Goal: Check status

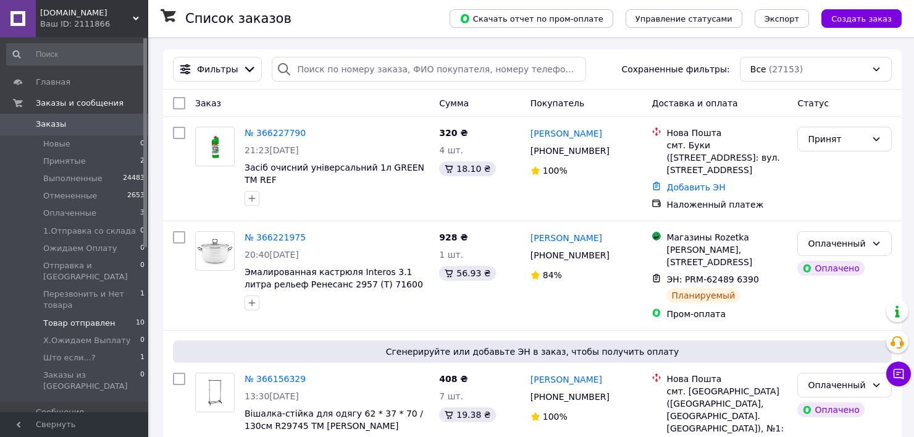
click at [108, 316] on li "Товар отправлен 10" at bounding box center [76, 322] width 152 height 17
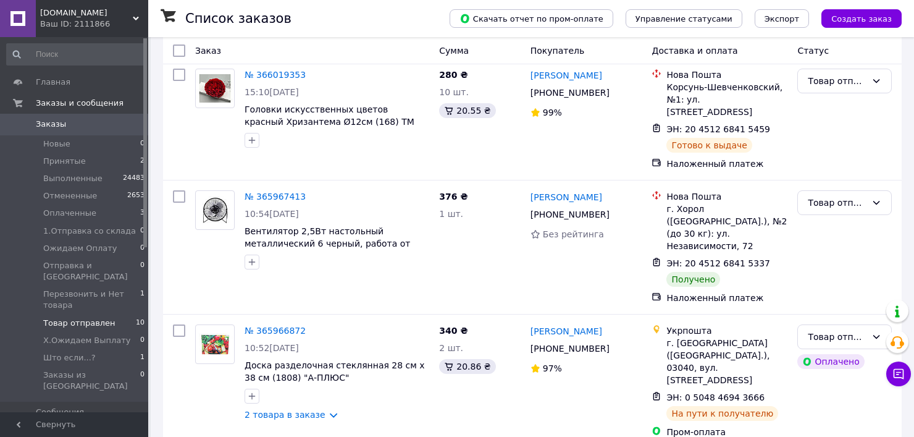
scroll to position [247, 0]
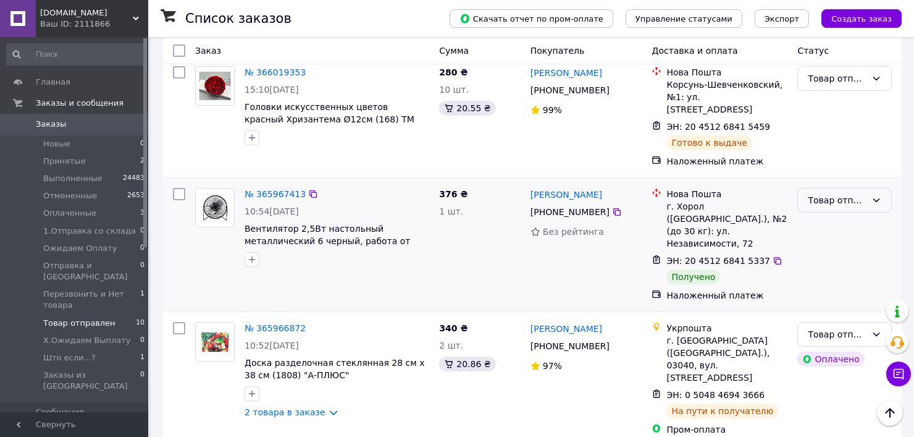
click at [813, 193] on div "Товар отправлен" at bounding box center [837, 200] width 59 height 14
click at [816, 219] on li "Выполнен" at bounding box center [844, 225] width 93 height 22
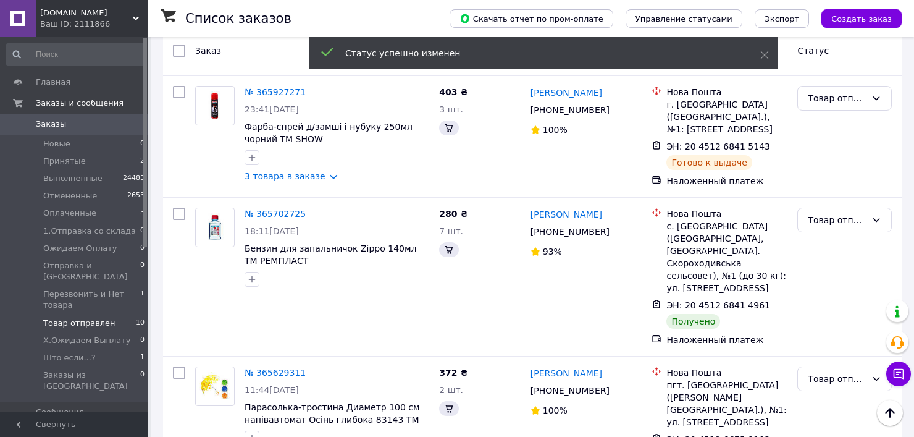
scroll to position [617, 0]
click at [836, 212] on div "Товар отправлен" at bounding box center [837, 219] width 59 height 14
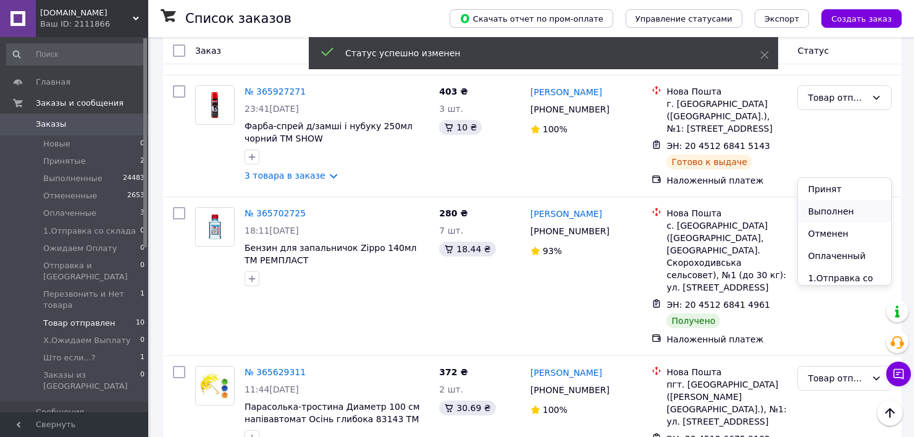
click at [834, 208] on li "Выполнен" at bounding box center [844, 211] width 93 height 22
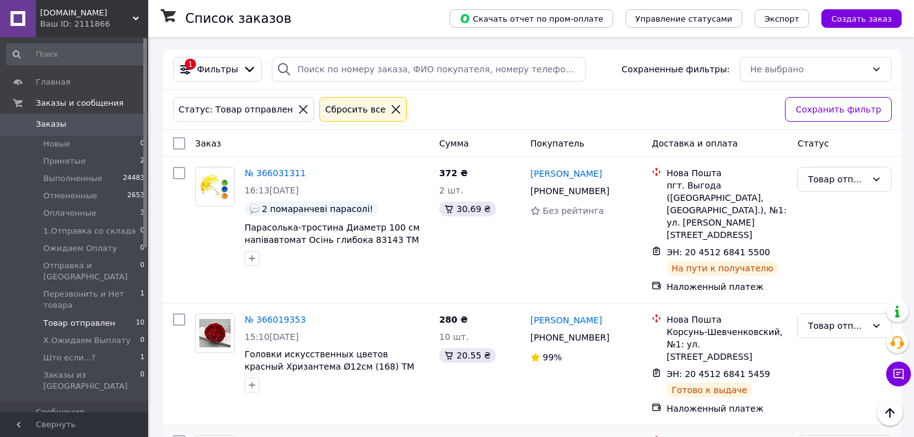
scroll to position [0, 0]
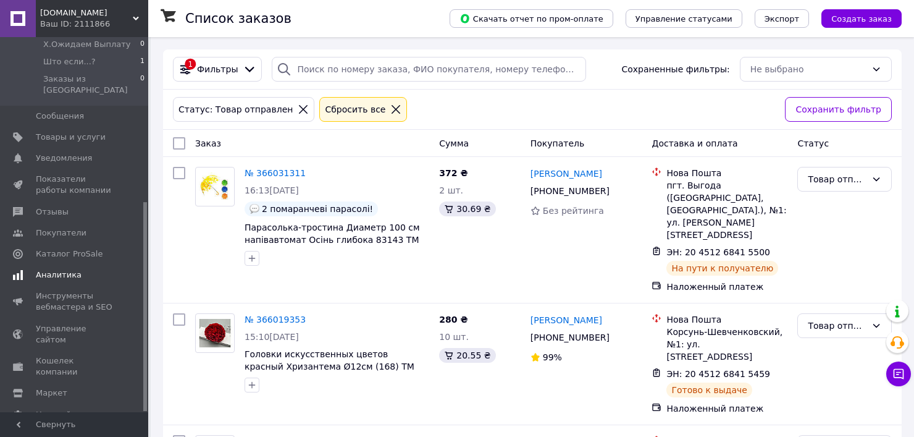
click at [99, 264] on link "Аналитика" at bounding box center [76, 274] width 152 height 21
